Goal: Task Accomplishment & Management: Use online tool/utility

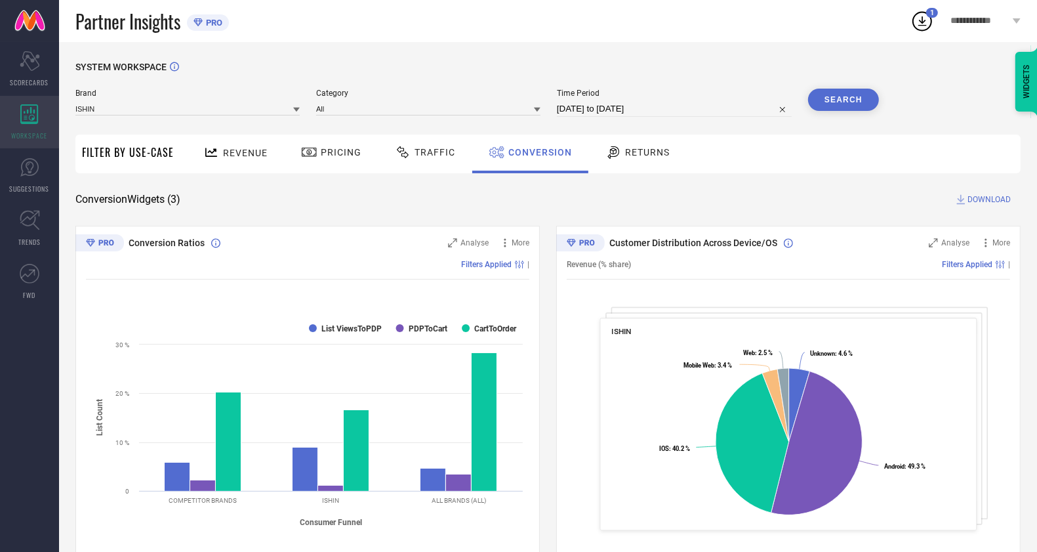
click at [41, 115] on div "WORKSPACE" at bounding box center [29, 122] width 59 height 52
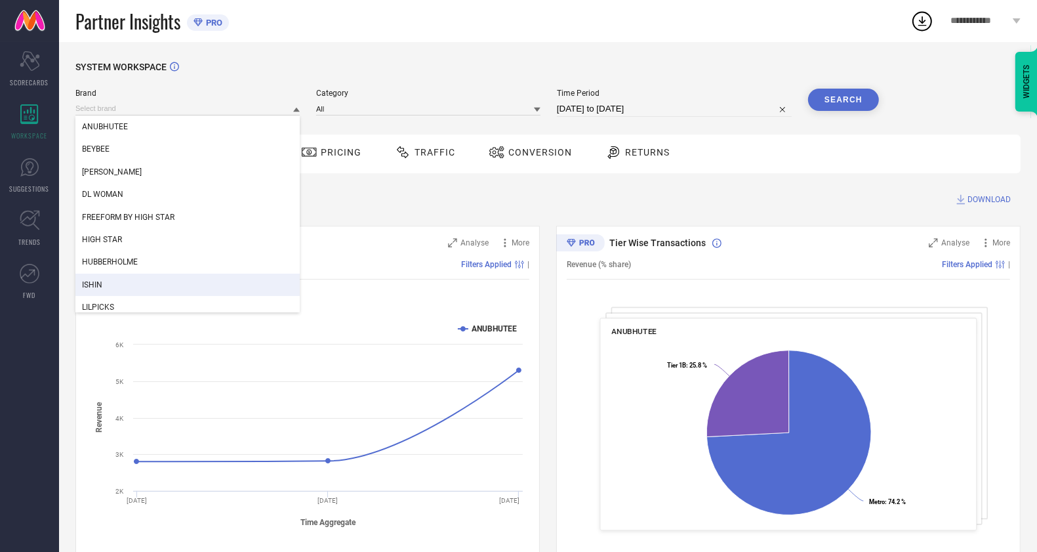
click at [159, 281] on div "ISHIN" at bounding box center [187, 285] width 224 height 22
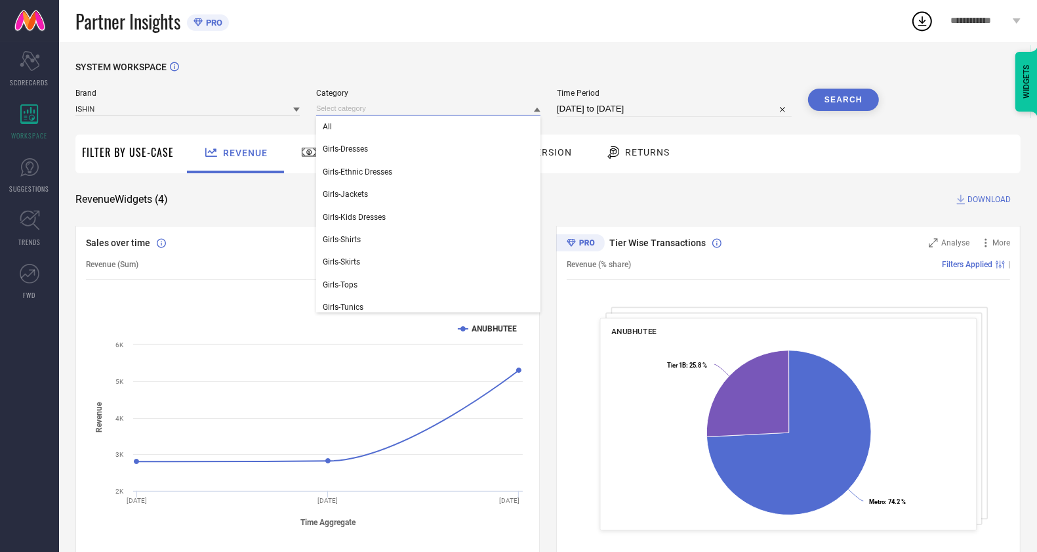
click at [360, 115] on input at bounding box center [428, 109] width 224 height 14
click at [359, 135] on div "All" at bounding box center [428, 126] width 224 height 22
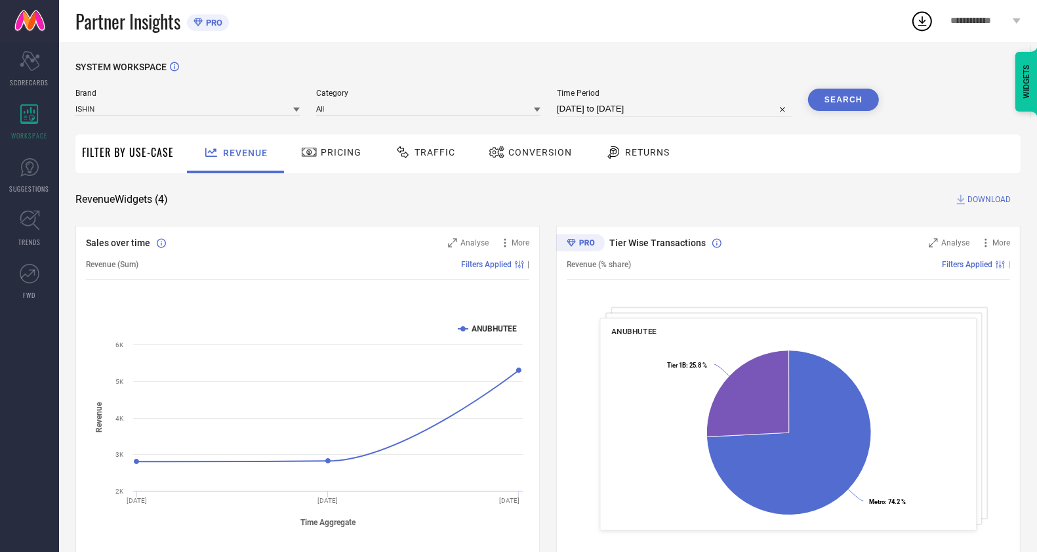
click at [609, 107] on input "[DATE] to [DATE]" at bounding box center [674, 109] width 235 height 16
select select "6"
select select "2025"
select select "7"
select select "2025"
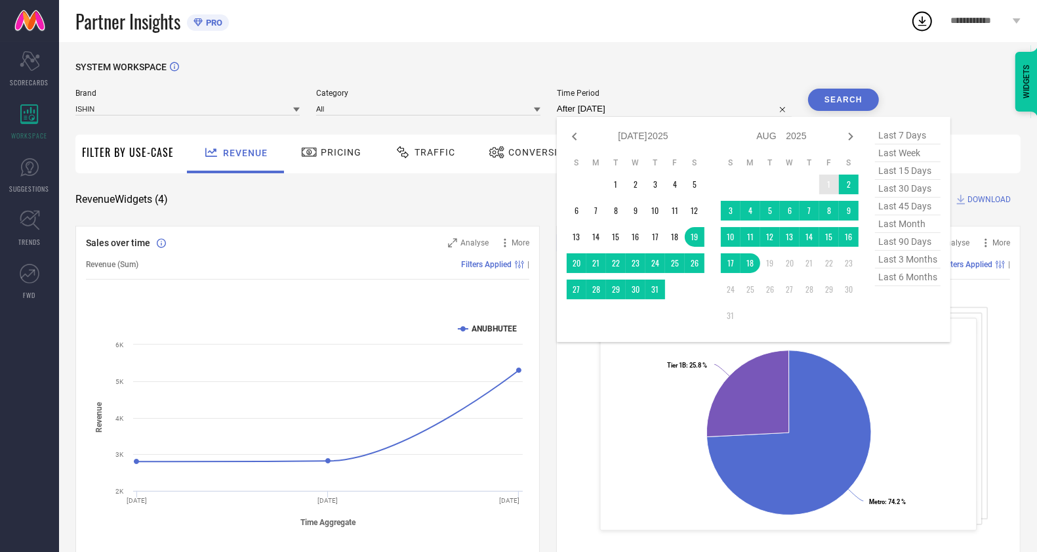
click at [829, 180] on td "1" at bounding box center [829, 184] width 20 height 20
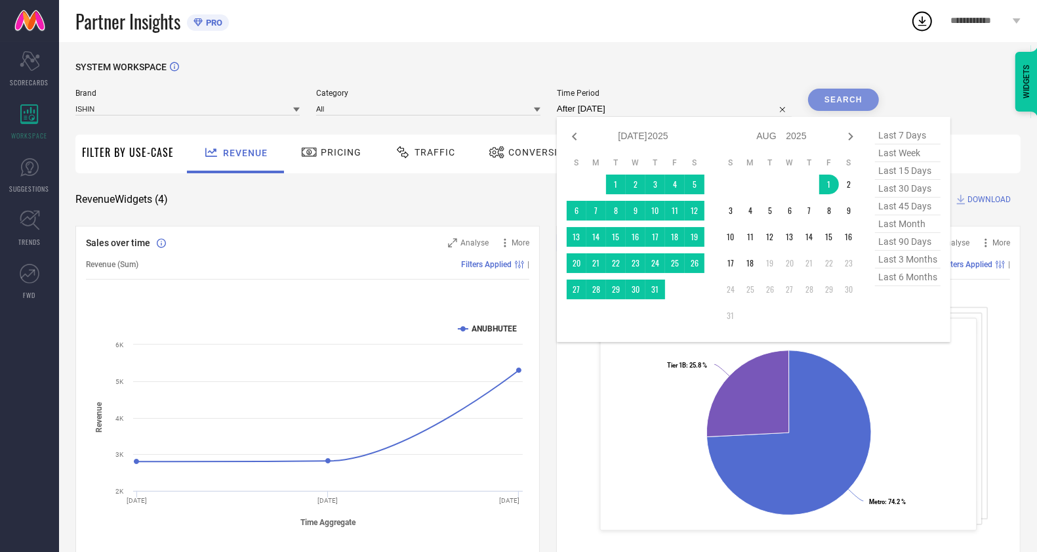
type input "[DATE] to [DATE]"
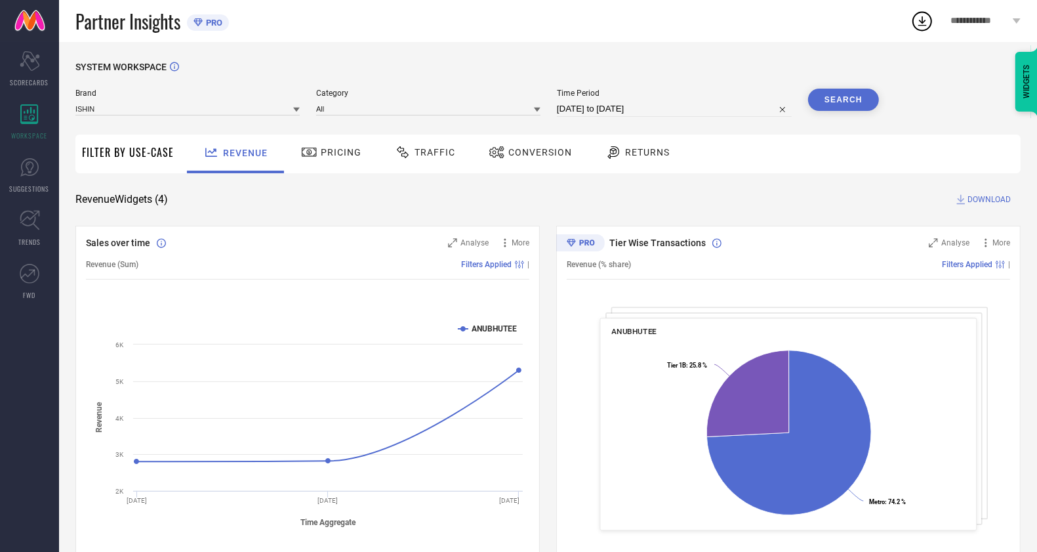
click at [832, 106] on button "Search" at bounding box center [843, 100] width 71 height 22
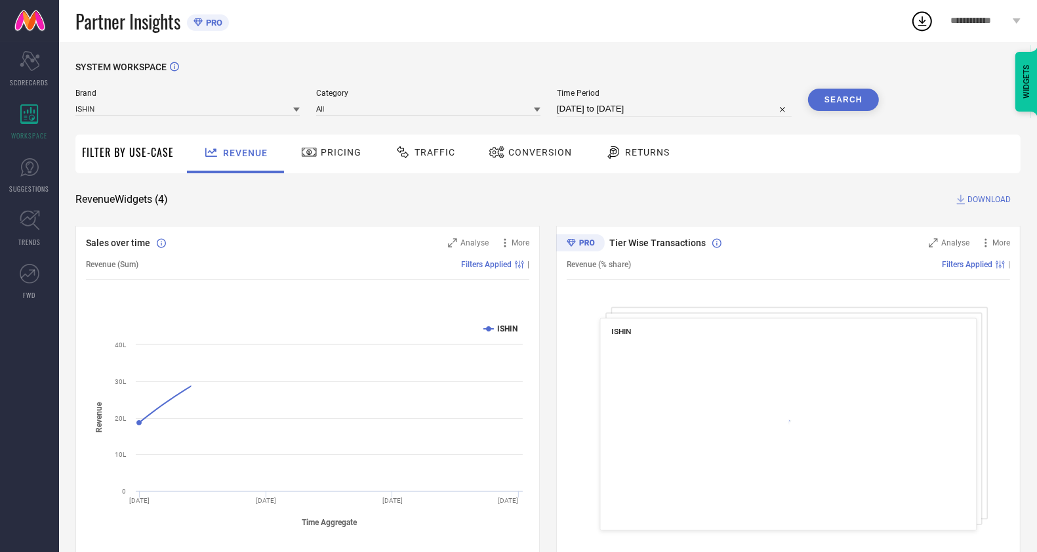
click at [504, 164] on div "Conversion" at bounding box center [530, 153] width 116 height 39
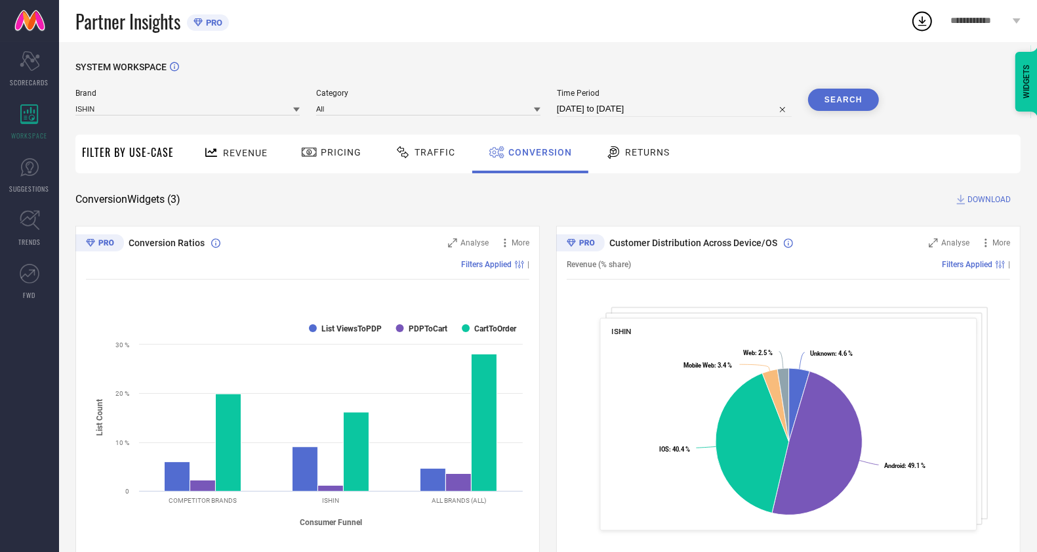
click at [834, 195] on div "Conversion Widgets ( 3 ) DOWNLOAD" at bounding box center [547, 199] width 945 height 13
click at [824, 181] on div "SYSTEM WORKSPACE Brand ISHIN Category All Time Period [DATE] to [DATE] Search F…" at bounding box center [547, 480] width 945 height 836
click at [682, 106] on input "[DATE] to [DATE]" at bounding box center [674, 109] width 235 height 16
select select "7"
select select "2025"
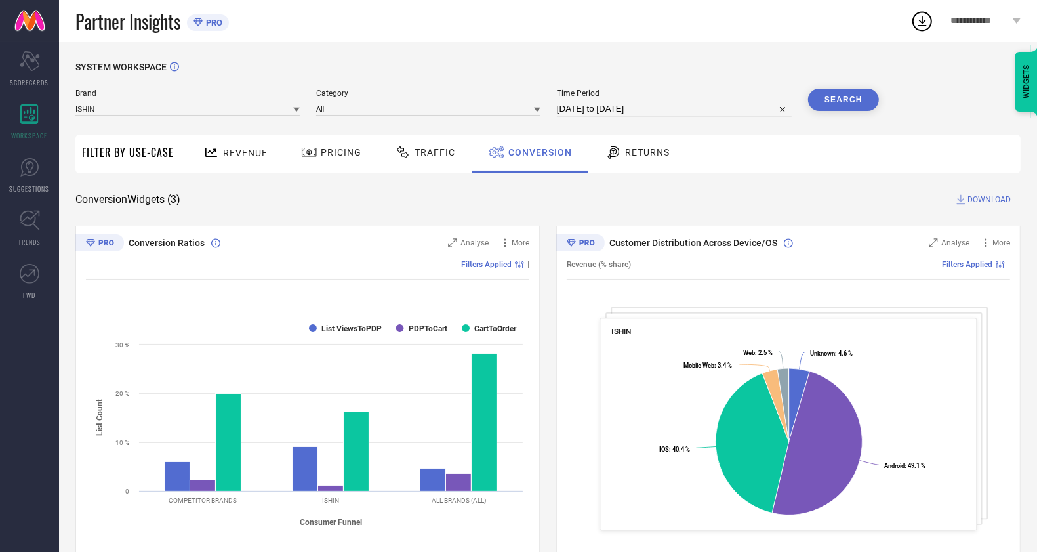
select select "8"
select select "2025"
